Goal: Task Accomplishment & Management: Manage account settings

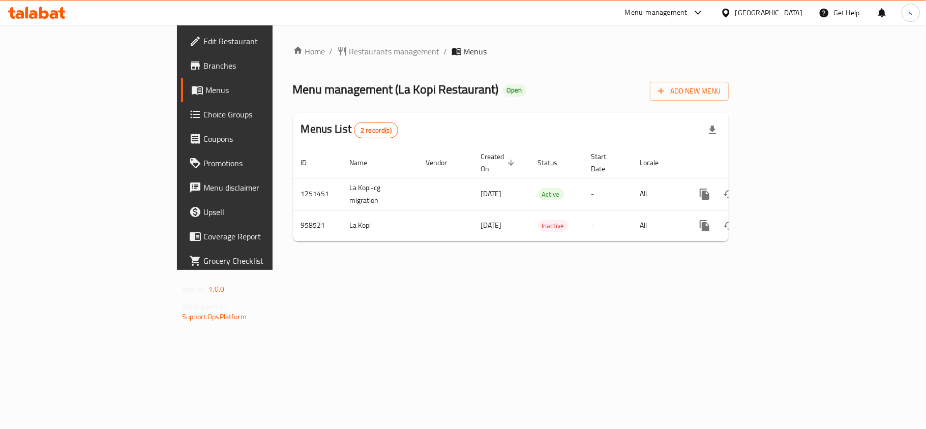
click at [793, 13] on div "[GEOGRAPHIC_DATA]" at bounding box center [768, 12] width 67 height 11
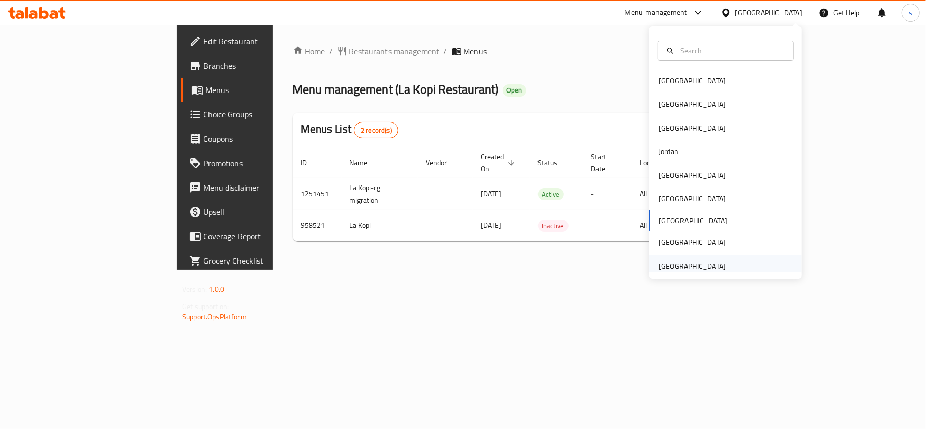
click at [700, 263] on div "[GEOGRAPHIC_DATA]" at bounding box center [692, 266] width 67 height 11
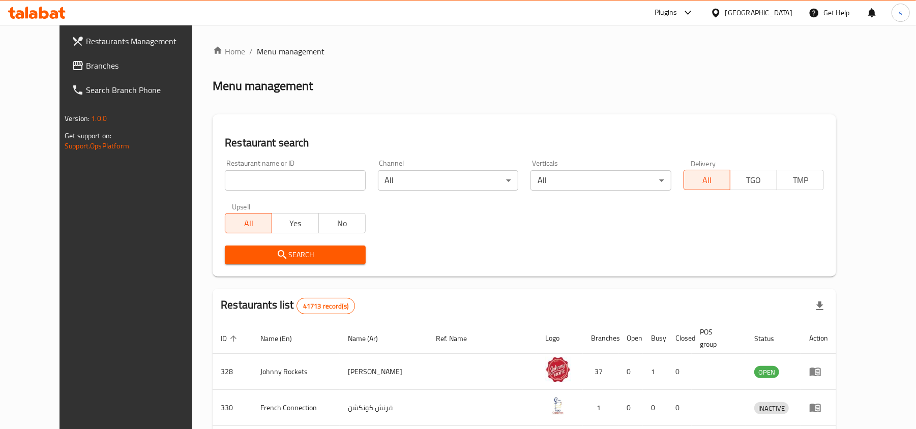
click at [86, 67] on span "Branches" at bounding box center [145, 66] width 119 height 12
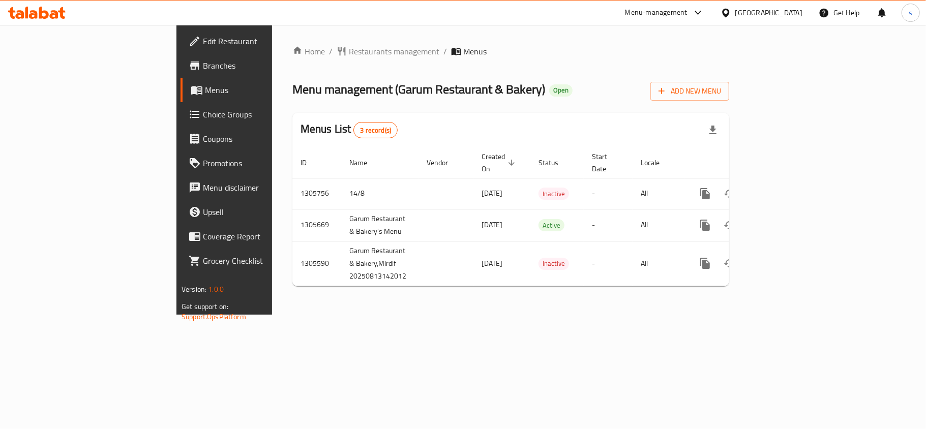
click at [203, 114] on span "Choice Groups" at bounding box center [263, 114] width 120 height 12
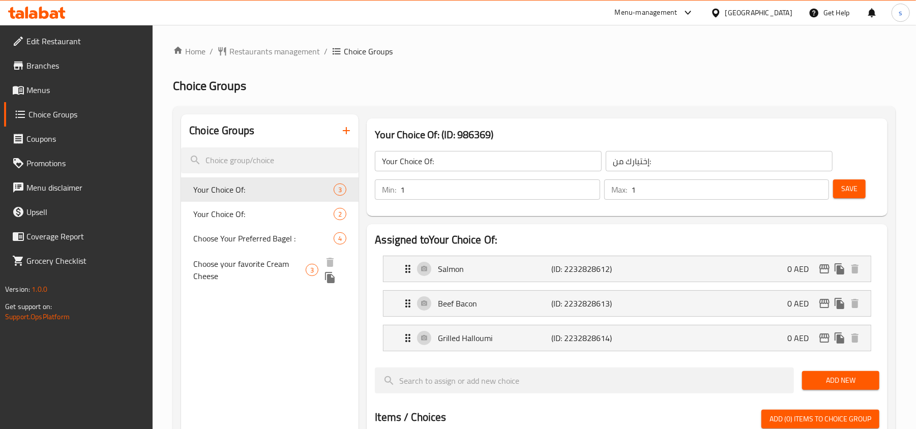
click at [279, 265] on span "Choose your favorite Cream Cheese" at bounding box center [249, 270] width 112 height 24
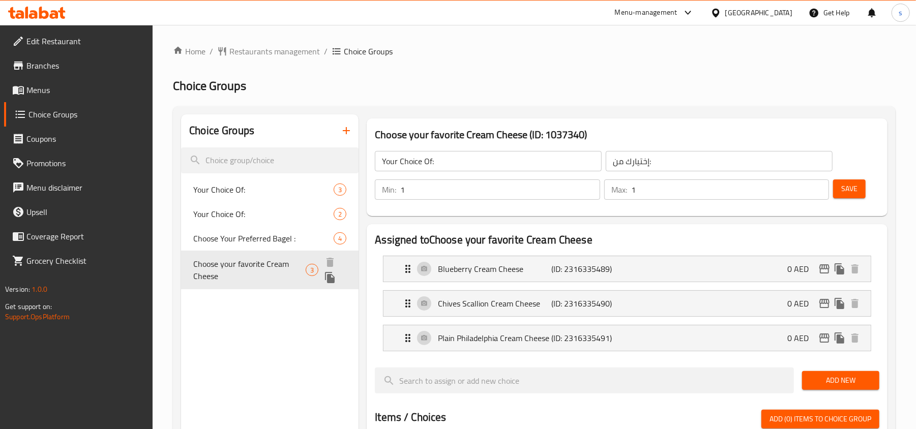
type input "Choose your favorite Cream Cheese"
type input "اخْتَرْ نَوْعَ الْكْرِيمْ جُبْن الْمُفَضَّلَ لَدَيْكَ"
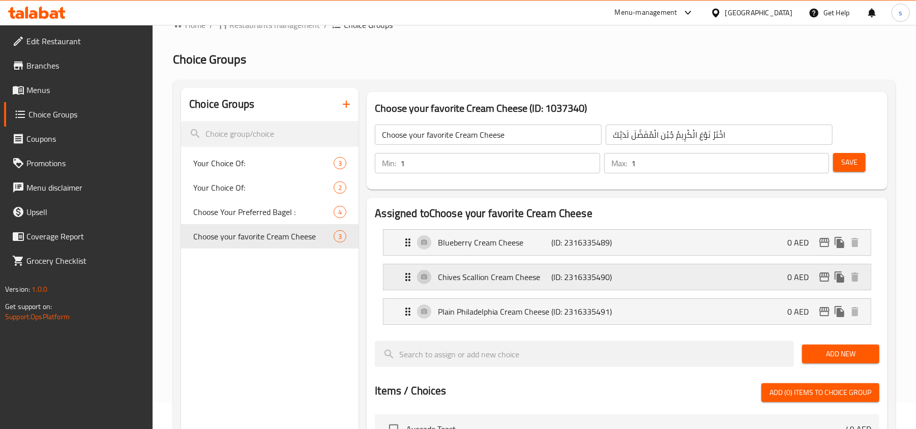
scroll to position [68, 0]
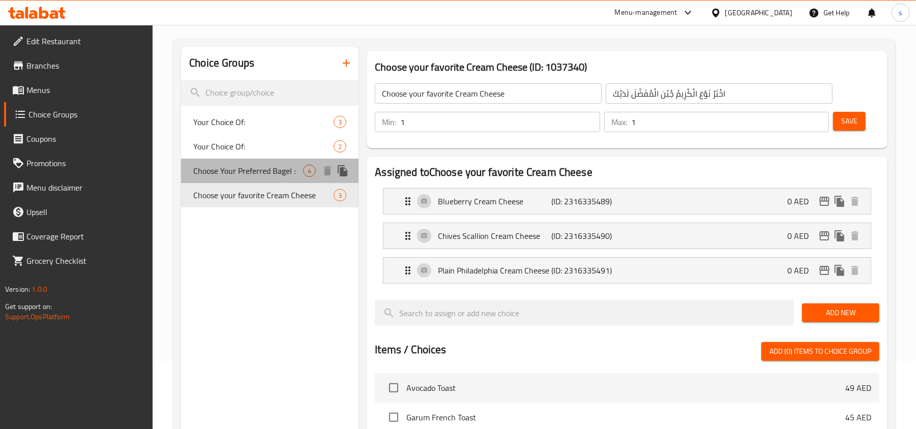
click at [282, 172] on span "Choose Your Preferred Bagel :" at bounding box center [248, 171] width 110 height 12
type input "Choose Your Preferred Bagel :"
type input "اختر باجل مفضل لديك:"
